Goal: Connect with others: Connect with others

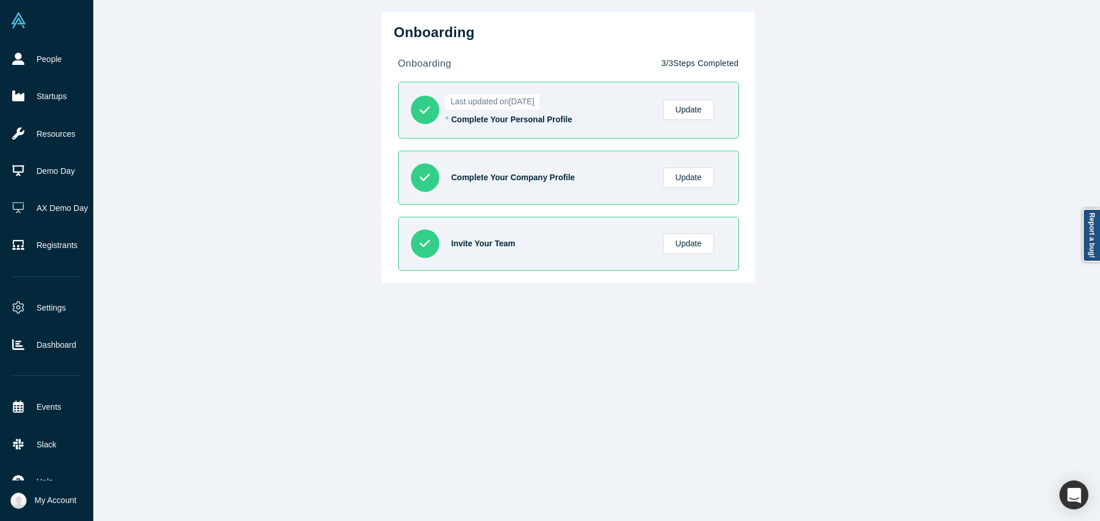
click at [23, 498] on img at bounding box center [18, 500] width 16 height 16
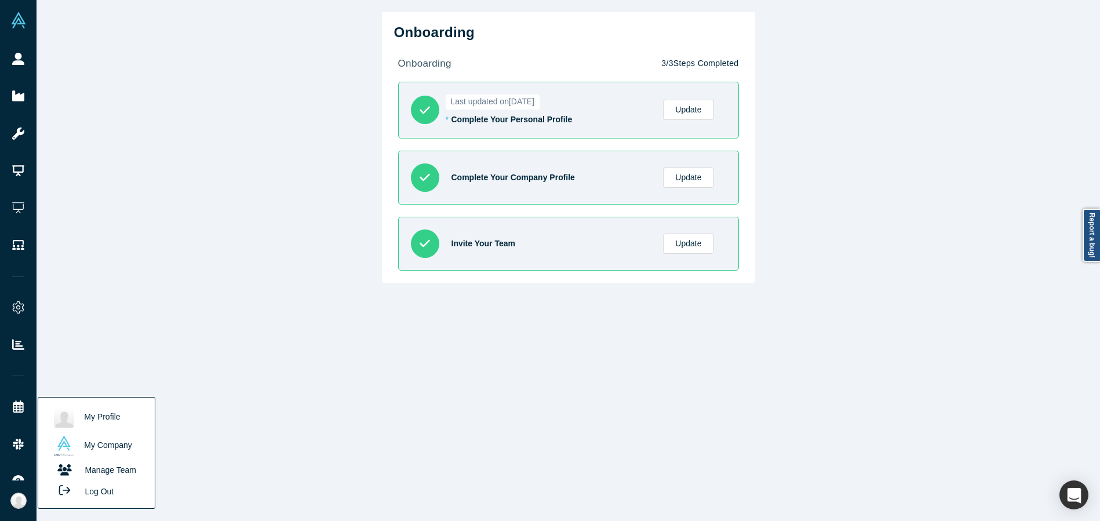
click at [95, 415] on link "My Profile" at bounding box center [96, 417] width 96 height 28
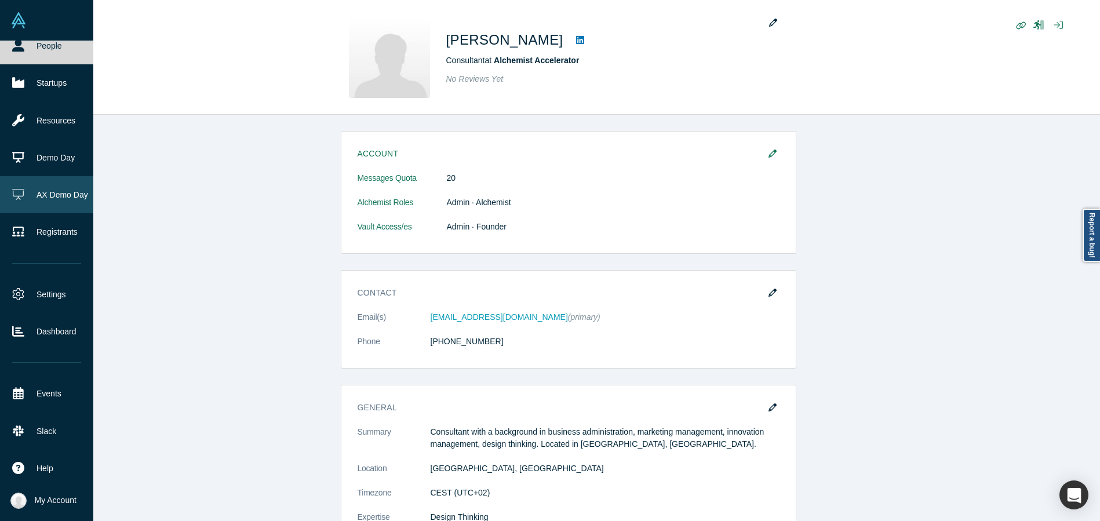
scroll to position [14, 0]
click at [58, 84] on link "Startups" at bounding box center [46, 82] width 93 height 37
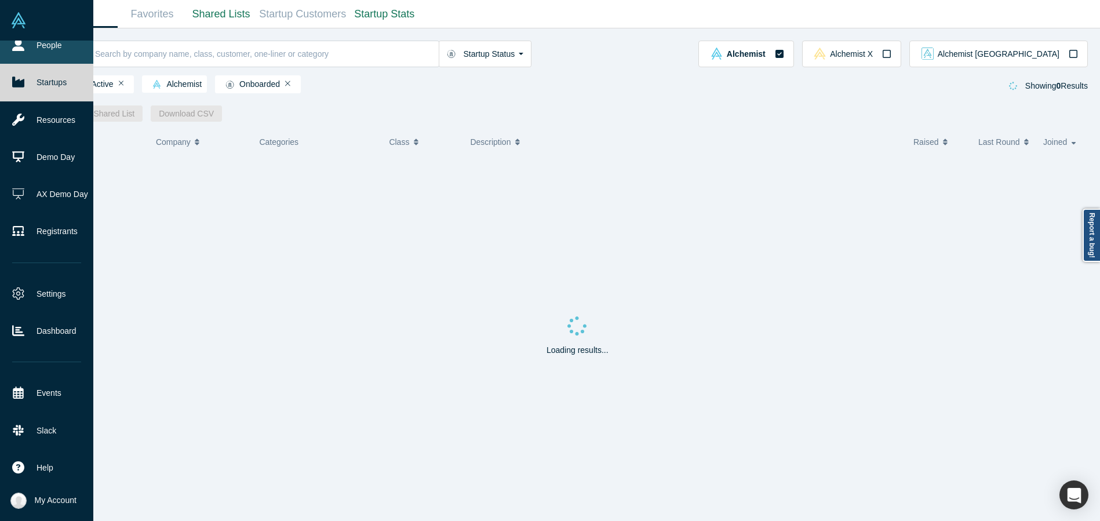
click at [45, 42] on link "People" at bounding box center [46, 45] width 93 height 37
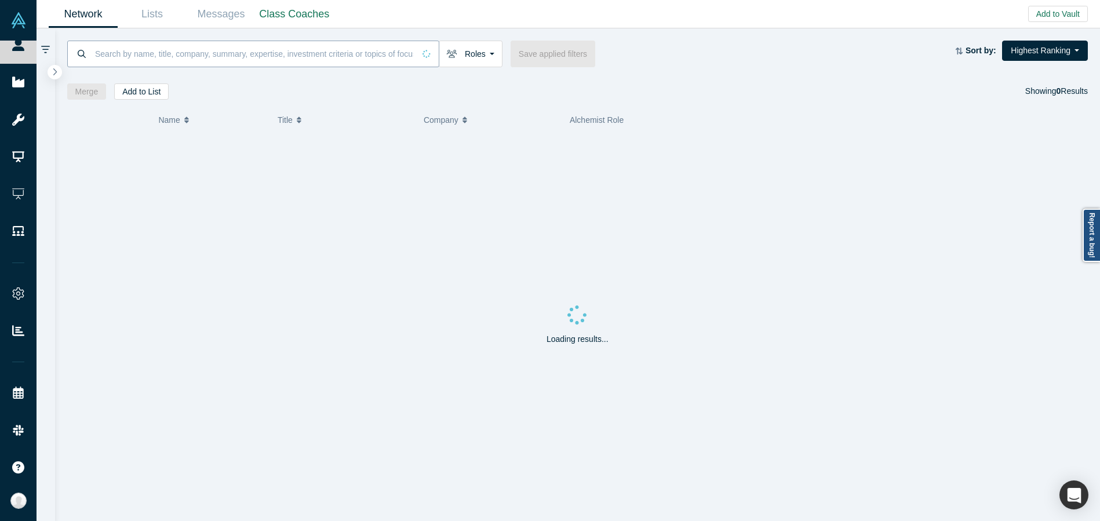
click at [165, 55] on input at bounding box center [254, 53] width 320 height 27
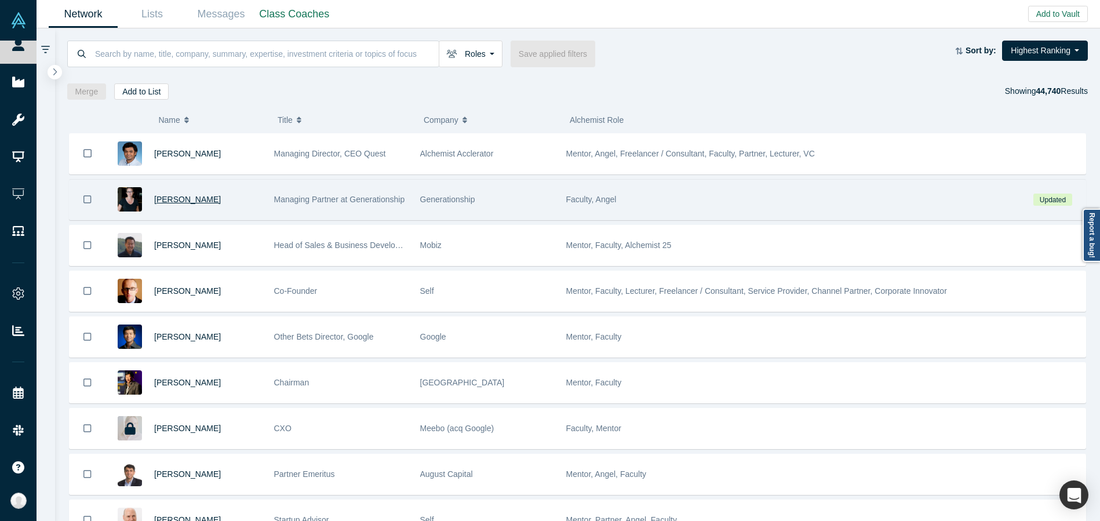
click at [183, 198] on span "[PERSON_NAME]" at bounding box center [187, 199] width 67 height 9
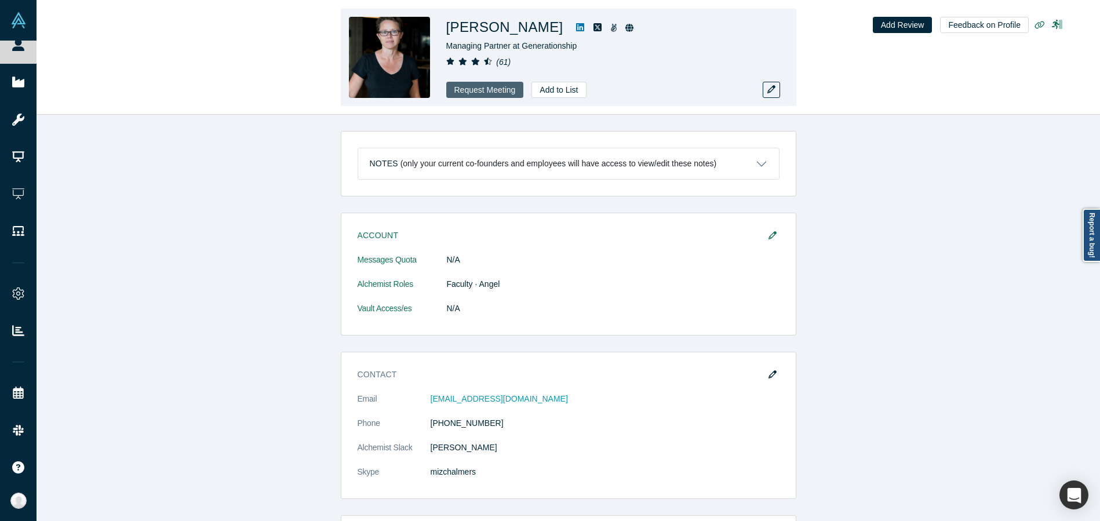
click at [488, 87] on button "Request Meeting" at bounding box center [485, 90] width 78 height 16
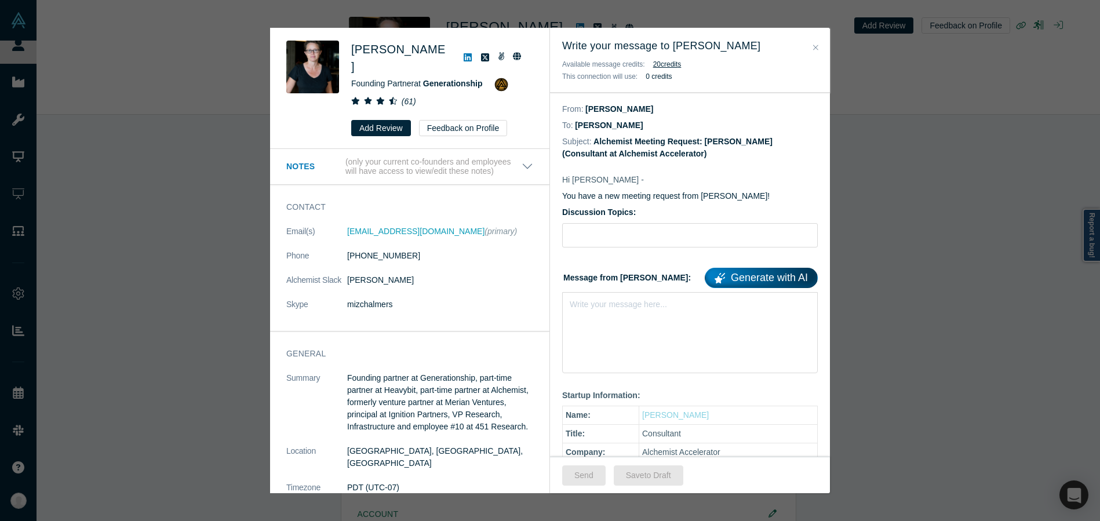
click at [994, 220] on div "[PERSON_NAME] Founding Partner at Generationship ( 61 ) Add Review Feedback on …" at bounding box center [550, 260] width 1100 height 521
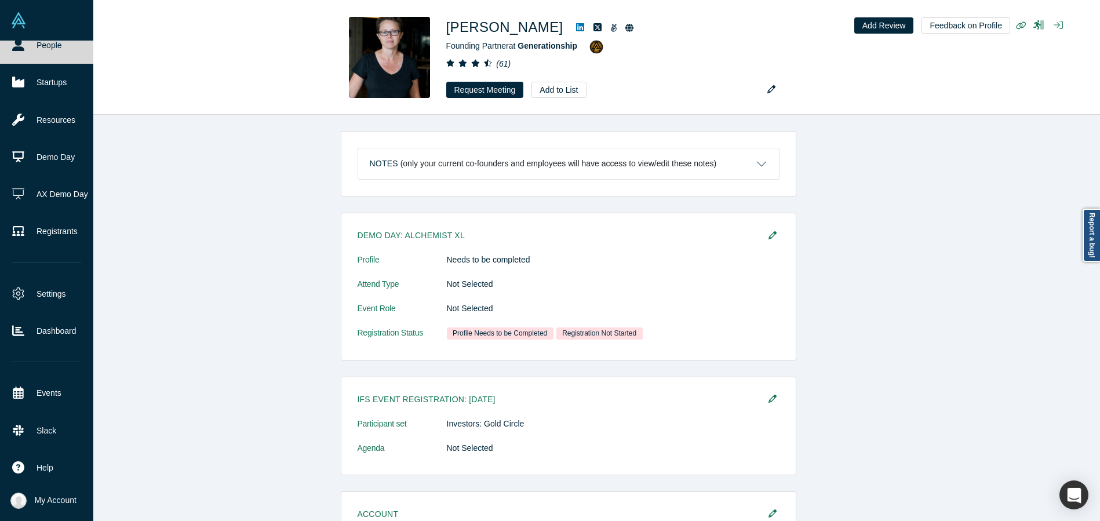
click at [28, 44] on link "People" at bounding box center [46, 45] width 93 height 37
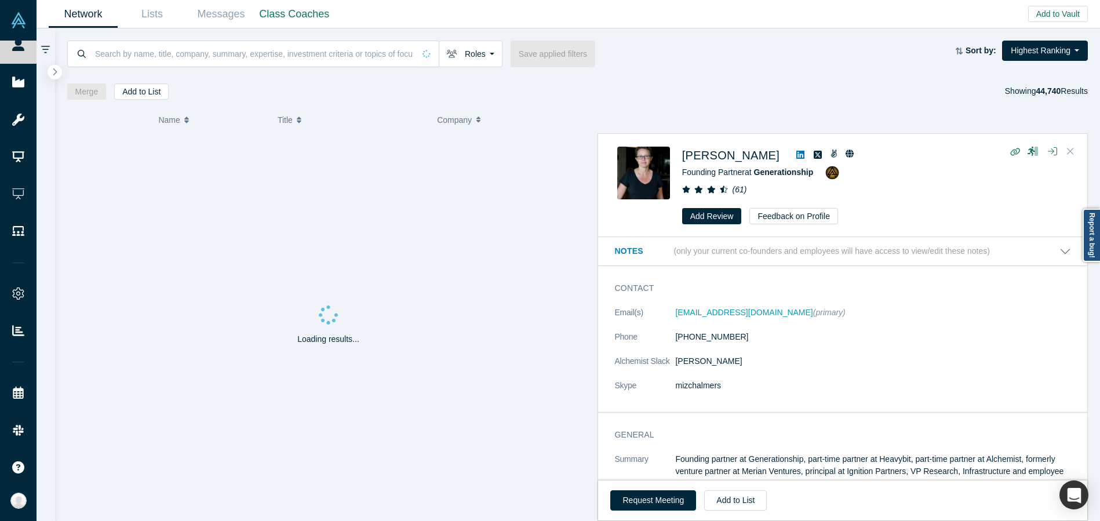
click at [1072, 146] on icon "Close" at bounding box center [1070, 151] width 7 height 10
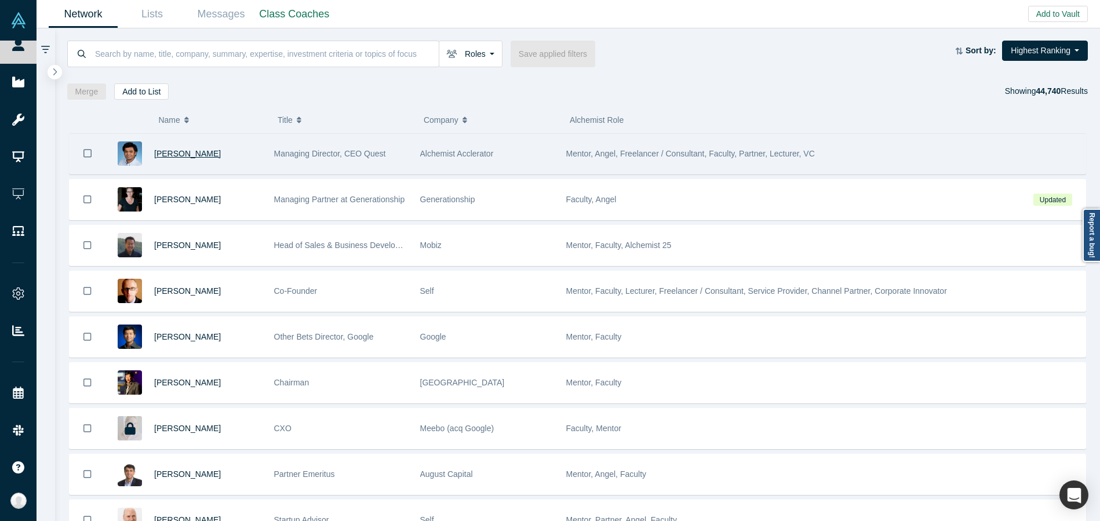
click at [171, 152] on span "[PERSON_NAME]" at bounding box center [187, 153] width 67 height 9
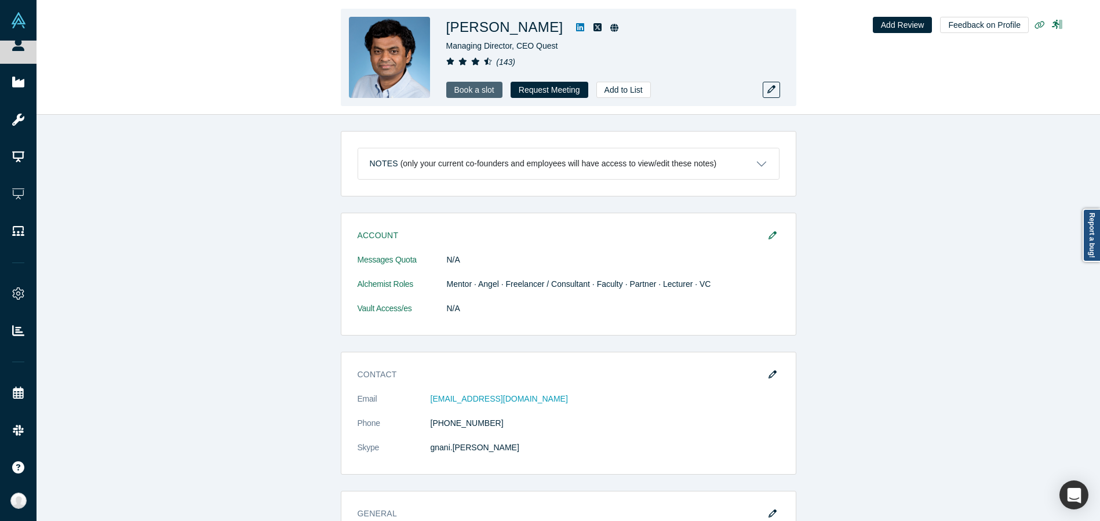
click at [480, 90] on link "Book a slot" at bounding box center [474, 90] width 56 height 16
